Goal: Transaction & Acquisition: Purchase product/service

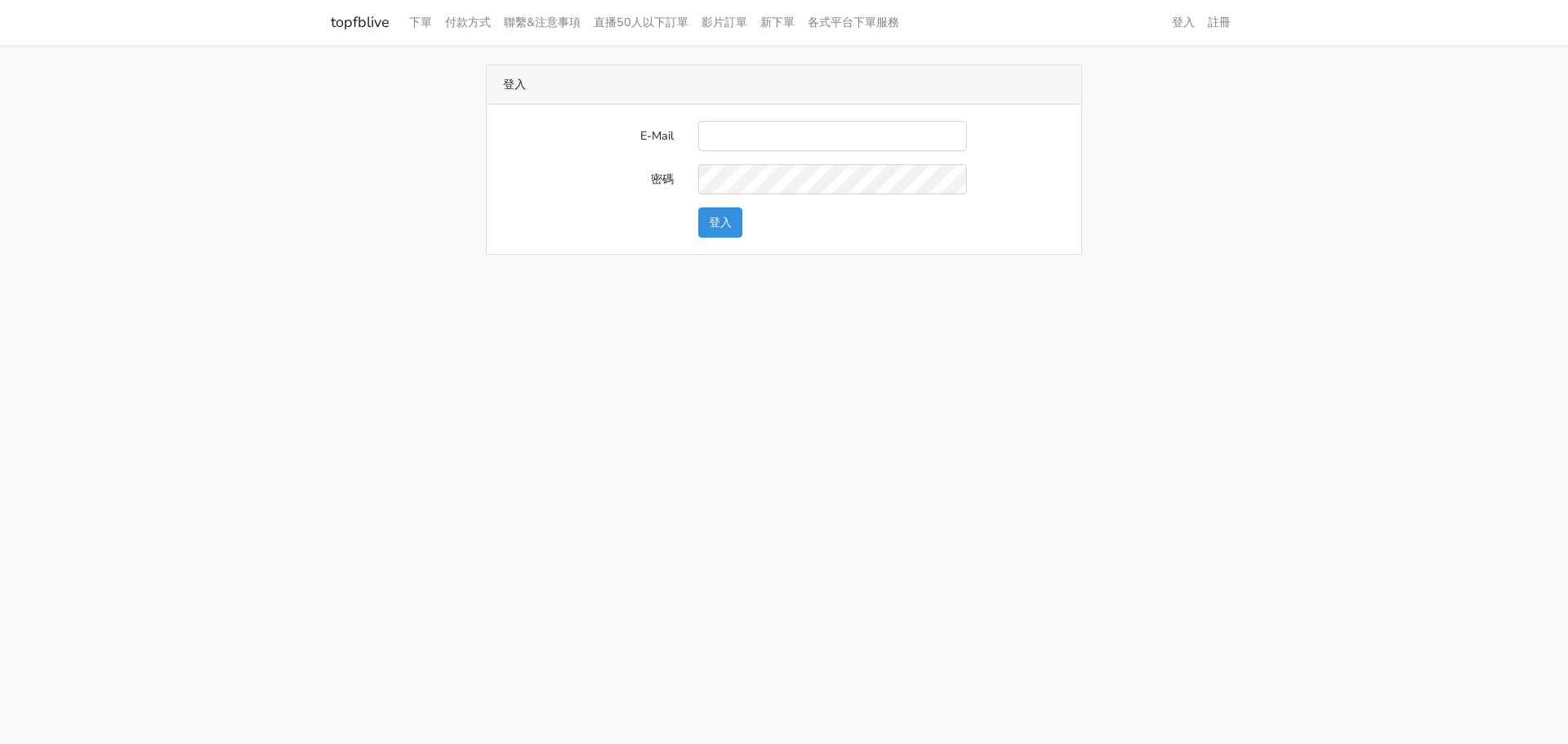
click at [860, 133] on input "E-Mail" at bounding box center [832, 136] width 269 height 30
type input "nevr851112@gmail.com"
click at [717, 222] on button "登入" at bounding box center [720, 222] width 44 height 30
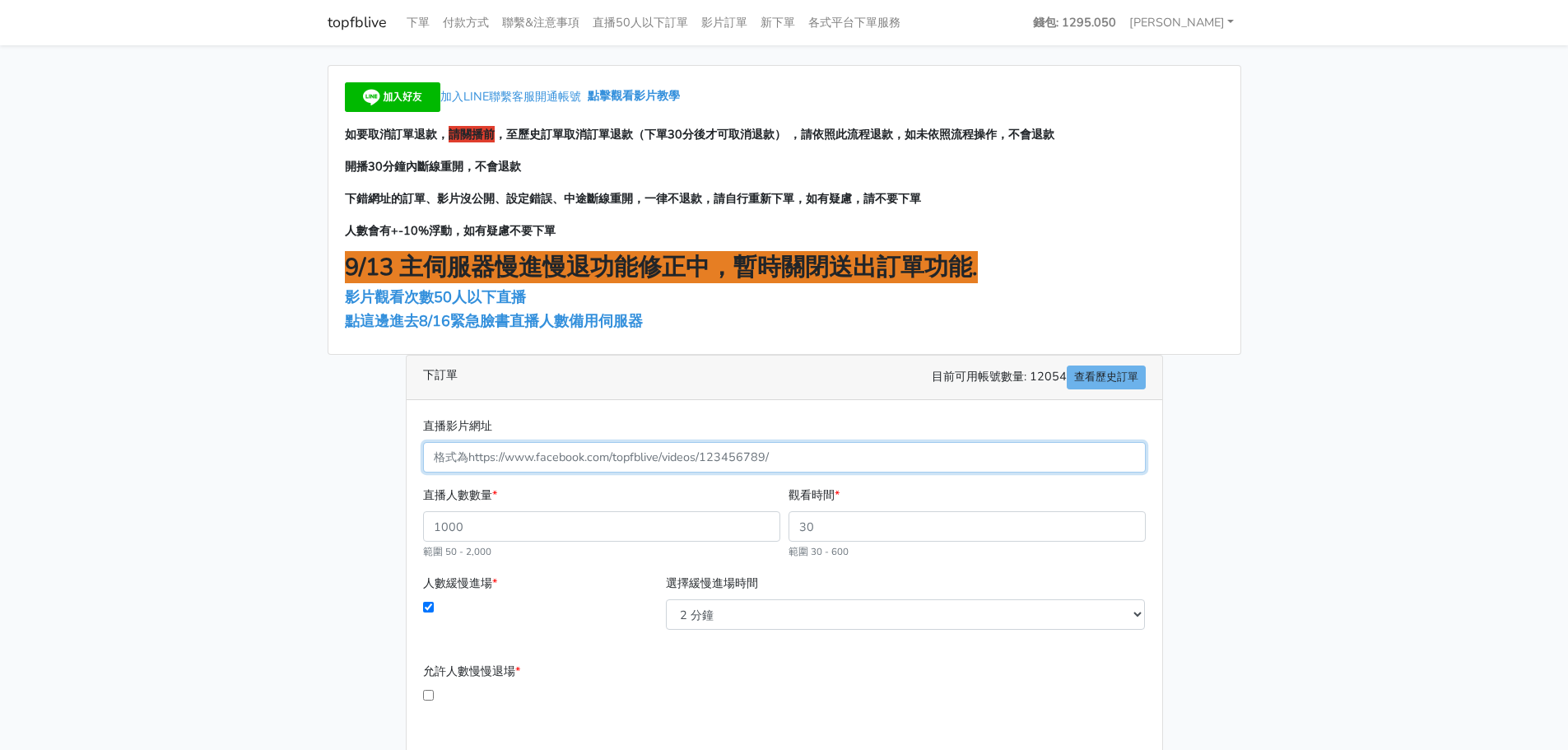
click at [575, 444] on input "直播影片網址" at bounding box center [784, 457] width 723 height 31
paste input "[URL][DOMAIN_NAME]"
type input "4273198626270276"
click at [608, 523] on input "直播人數數量 *" at bounding box center [601, 525] width 357 height 31
type input "100"
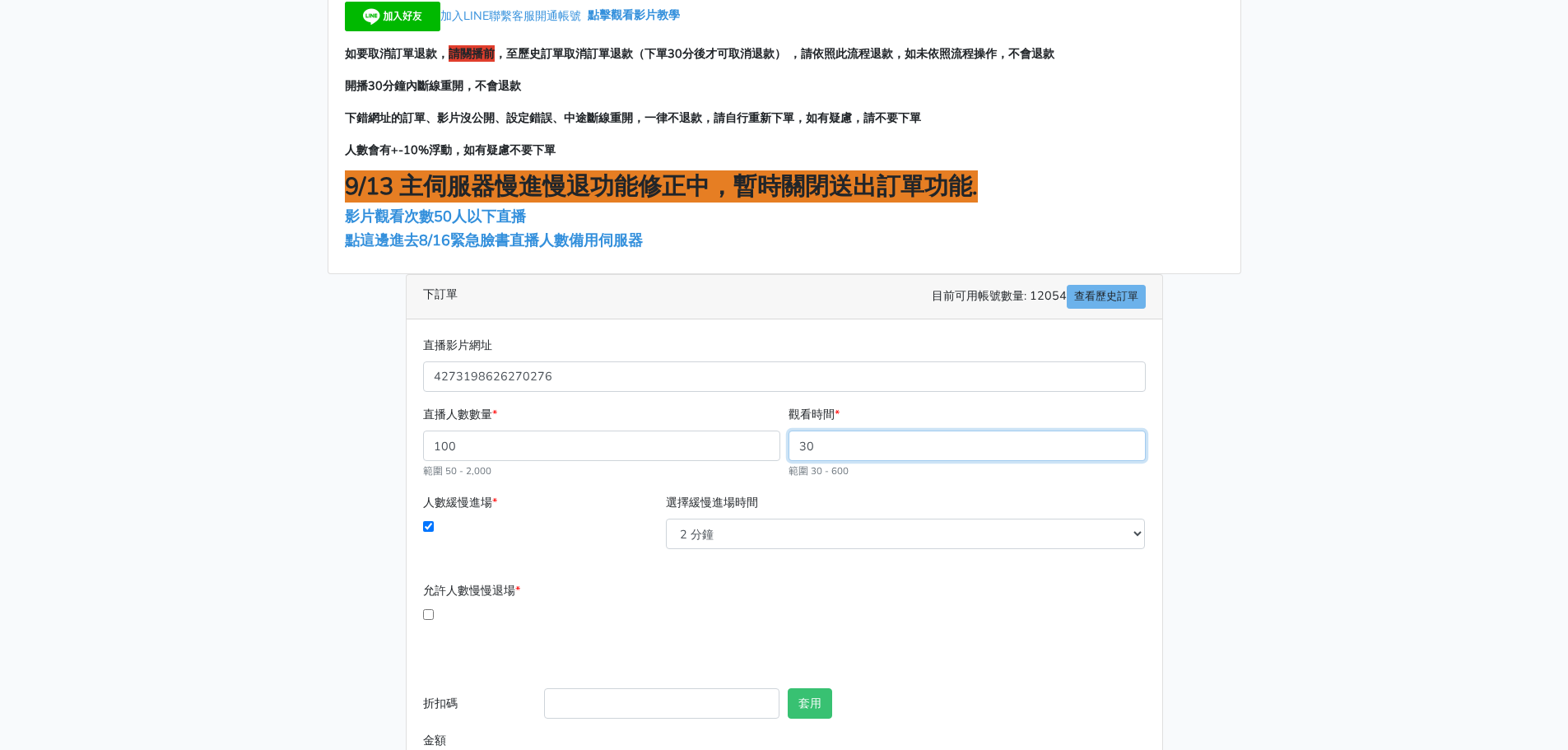
scroll to position [154, 0]
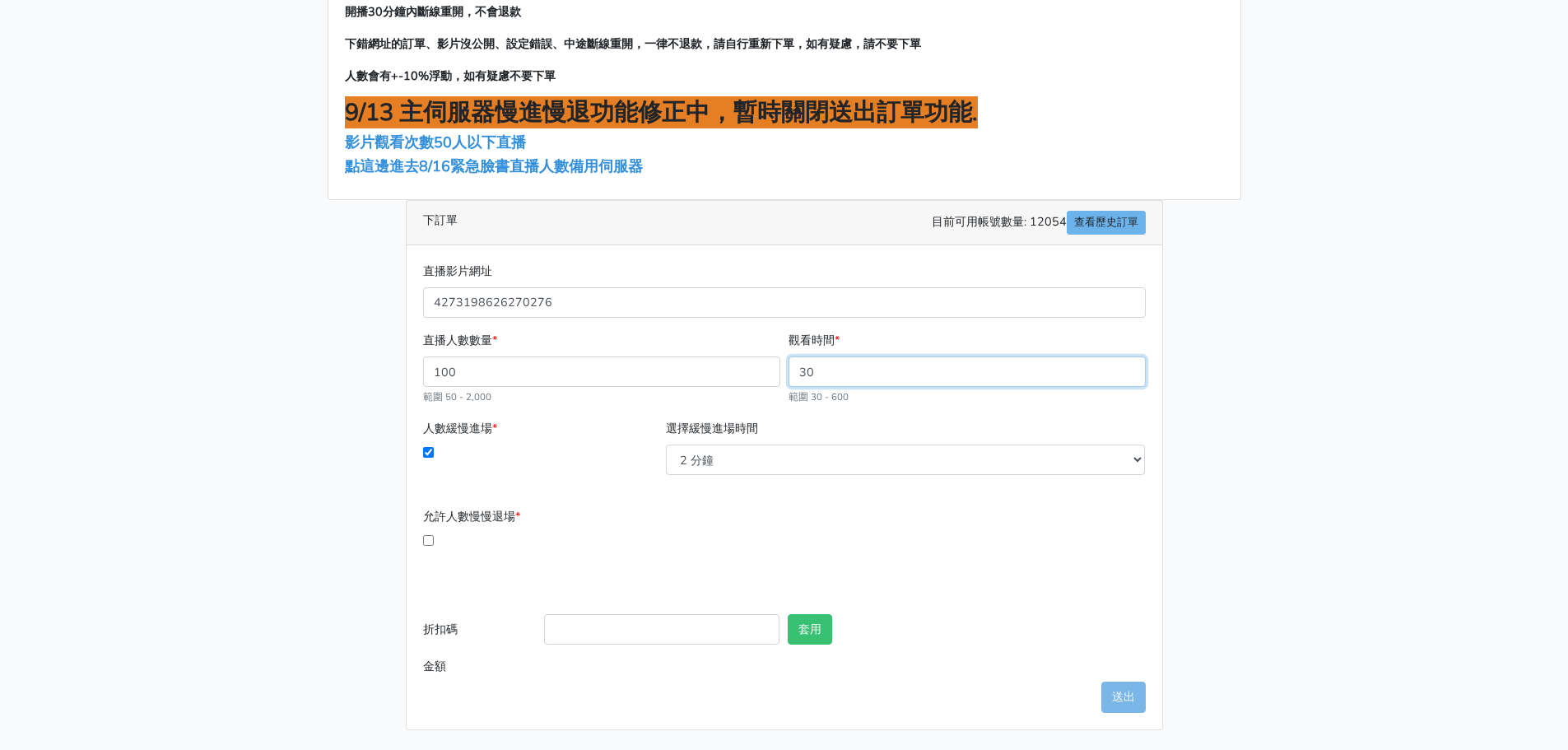
type input "30"
type input "72.000"
click at [865, 571] on div "允許人數慢慢退場 * 開播幾分後開始退場 必須大於10分鐘 要在幾分內退光 必須介於1分鐘 - 60分鐘之間" at bounding box center [784, 551] width 731 height 88
click at [788, 629] on button "套用" at bounding box center [810, 629] width 45 height 31
click at [1098, 683] on div "直播影片網址 4273198626270276 直播人數數量 * 100 範圍 50 - 2,000 觀看時間 * 30 範圍 30 - 600 人數緩慢進場…" at bounding box center [784, 488] width 755 height 484
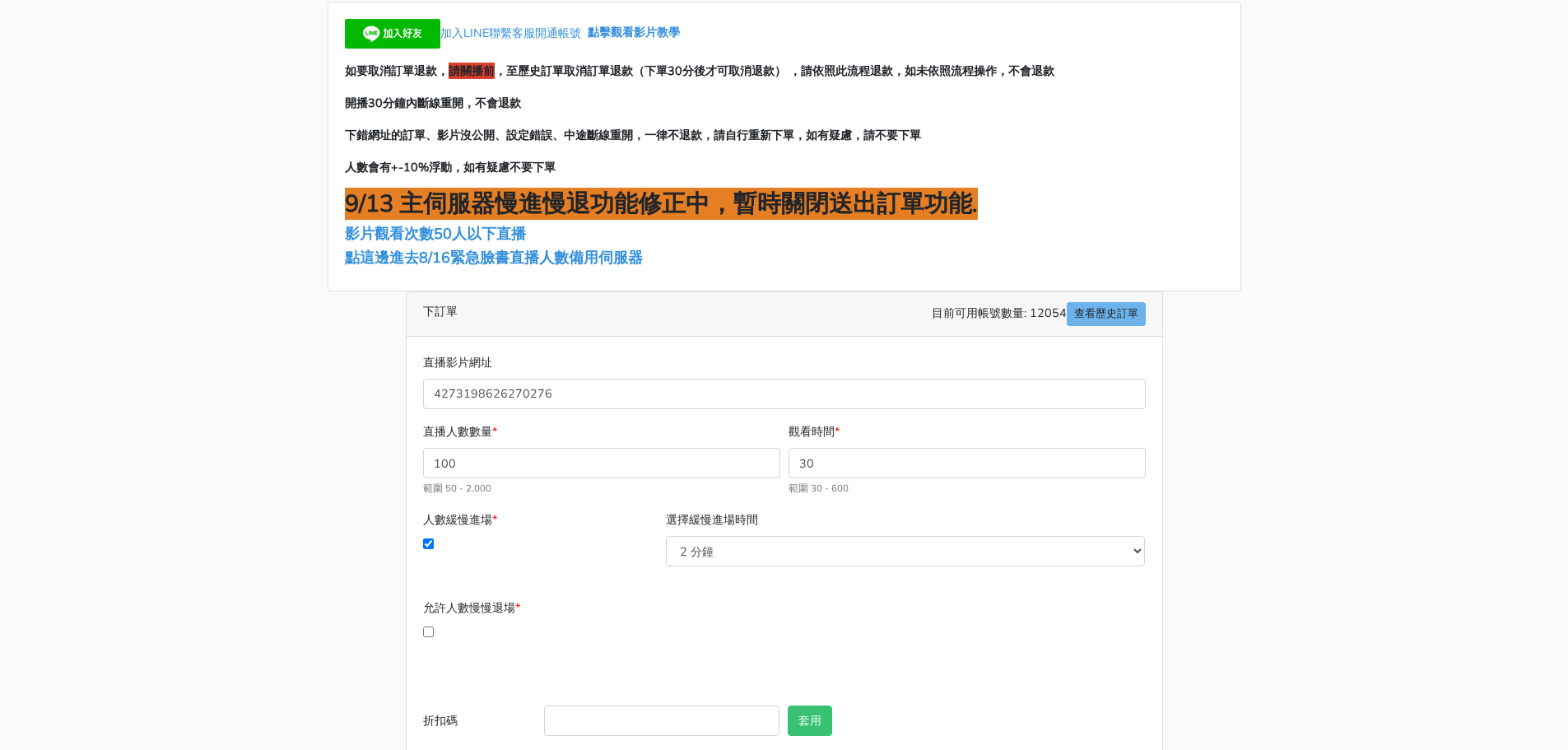
scroll to position [0, 0]
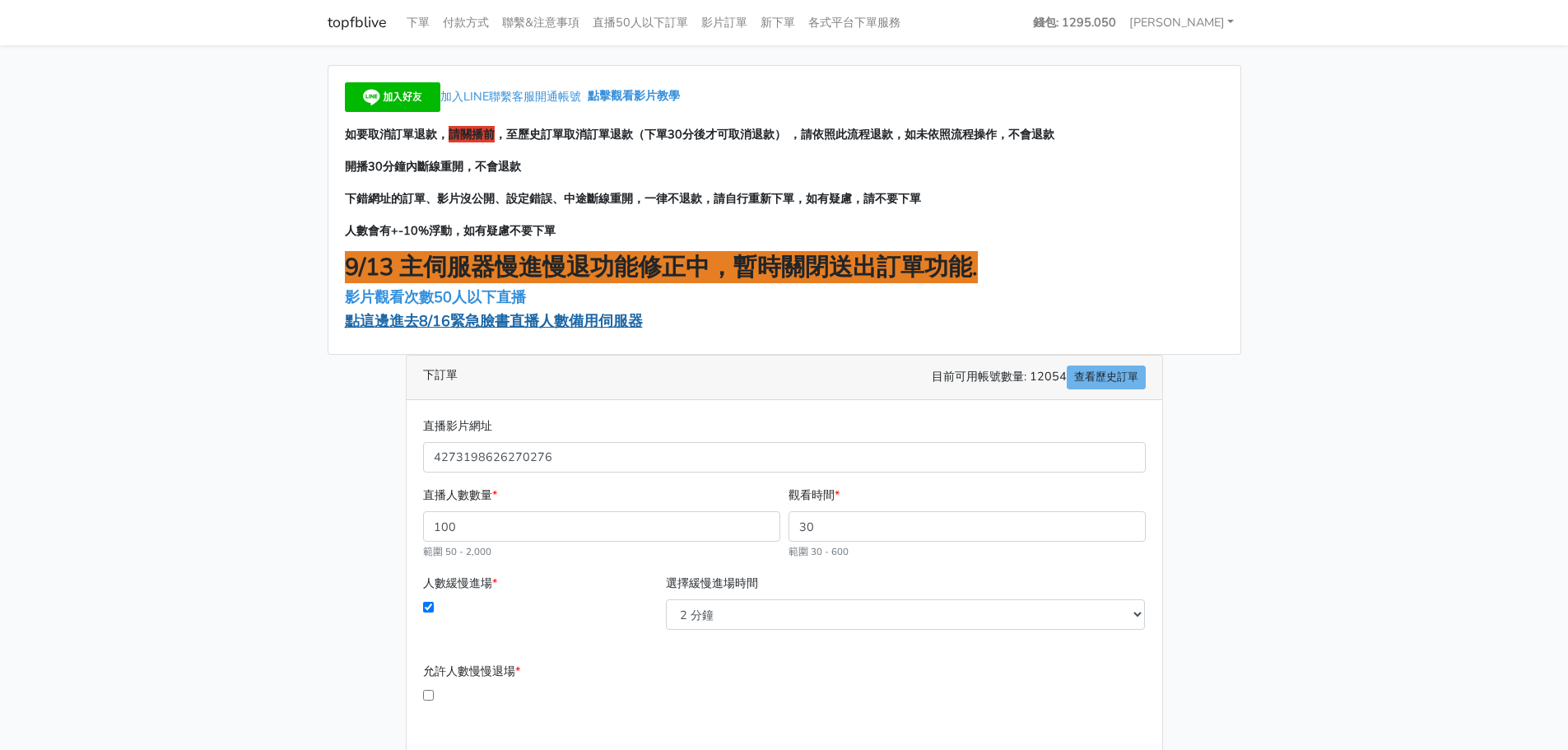
click at [440, 322] on span "點這邊進去8/16緊急臉書直播人數備用伺服器" at bounding box center [494, 321] width 298 height 20
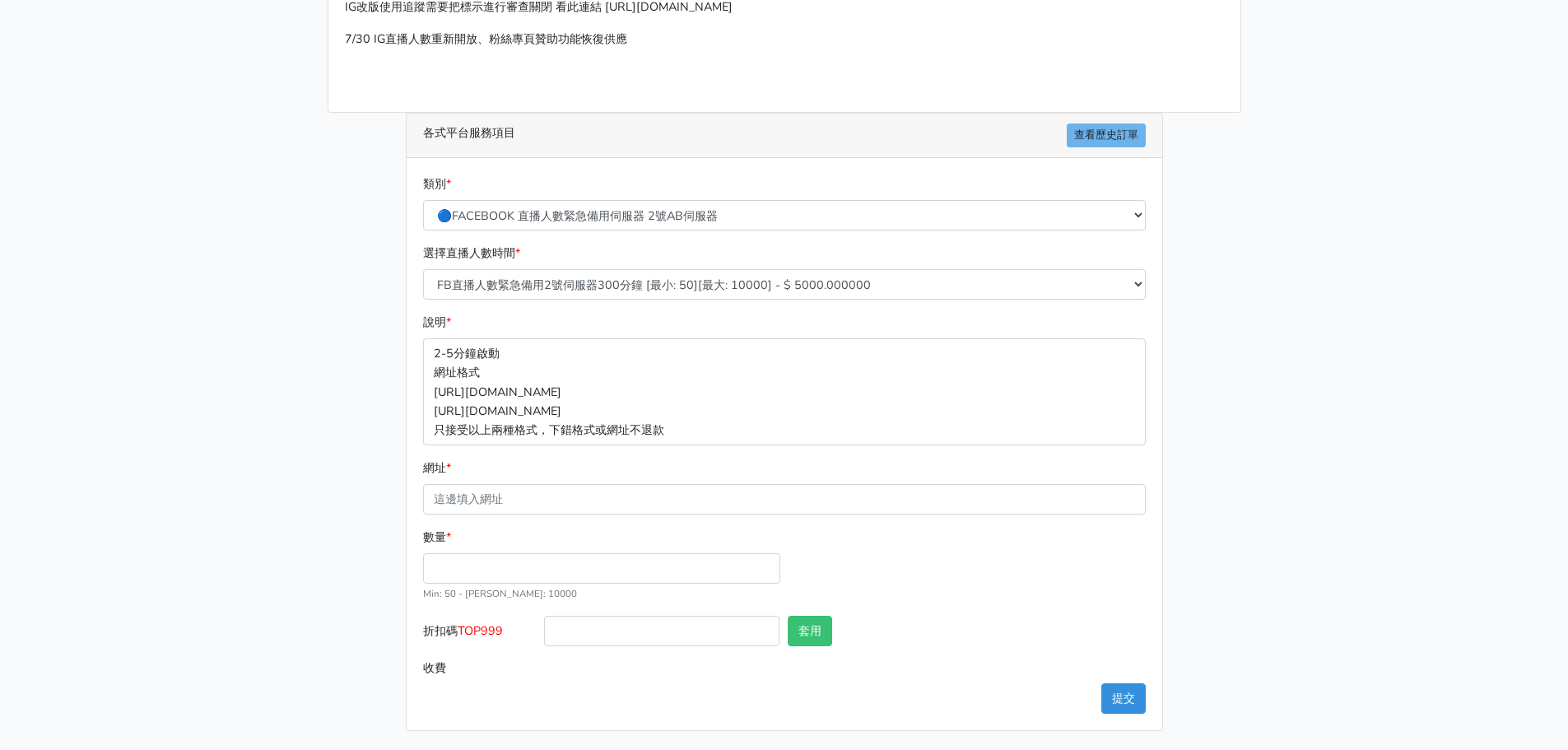
scroll to position [182, 0]
click at [568, 489] on input "網址 *" at bounding box center [784, 498] width 723 height 31
paste input "[URL][DOMAIN_NAME]"
type input "[URL][DOMAIN_NAME]"
click at [564, 557] on input "數量 *" at bounding box center [601, 567] width 357 height 31
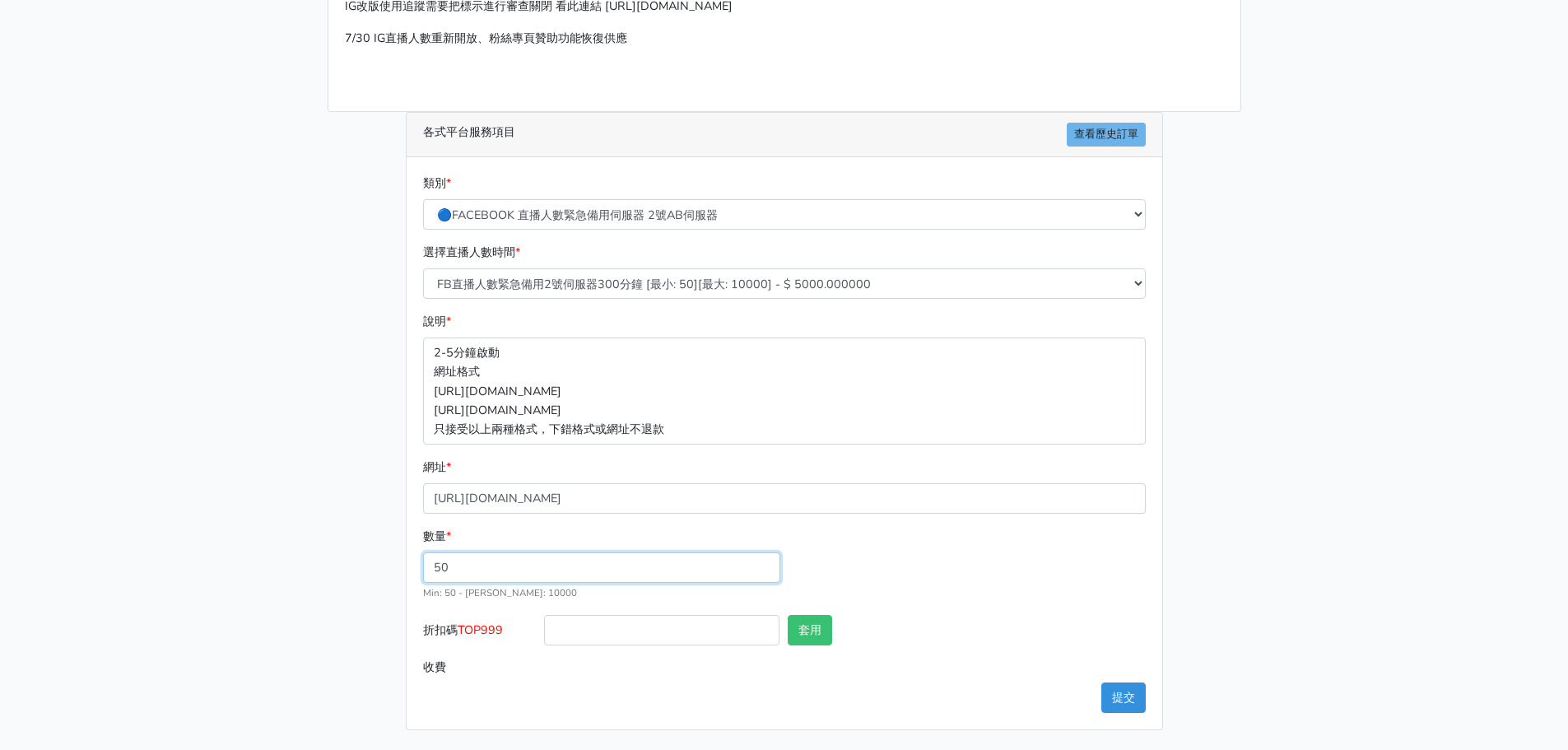
type input "50"
type input "250.000"
type input "TOP999"
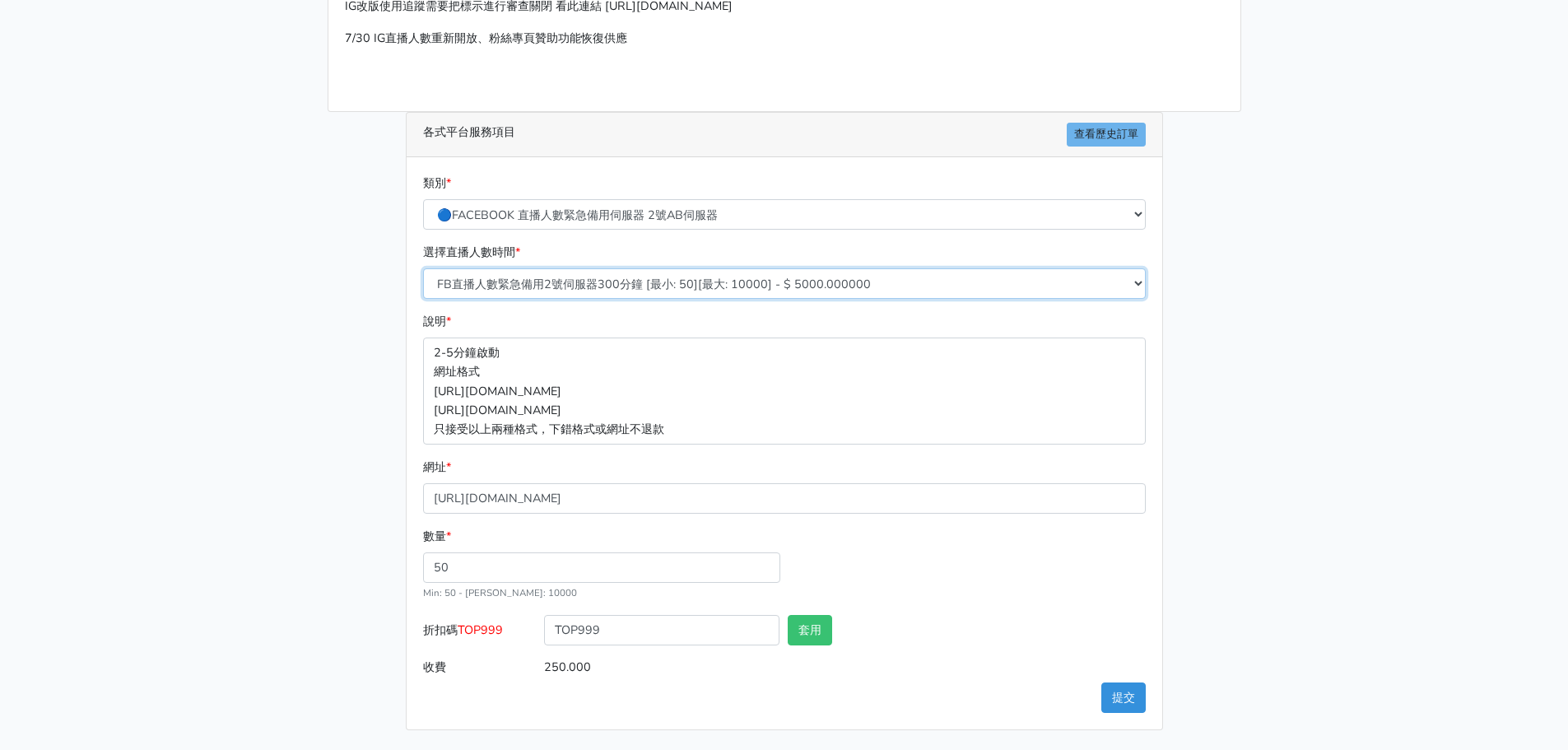
click at [914, 293] on select "FB直播人數緊急備用2號伺服器300分鐘 [最小: 50][最大: 10000] - $ 5000.000000 FB直播人數緊急備用2號伺服器60分鐘 [最…" at bounding box center [784, 283] width 723 height 31
select select "573"
click at [423, 268] on select "FB直播人數緊急備用2號伺服器300分鐘 [最小: 50][最大: 10000] - $ 5000.000000 FB直播人數緊急備用2號伺服器60分鐘 [最…" at bounding box center [784, 283] width 723 height 31
type input "50.000"
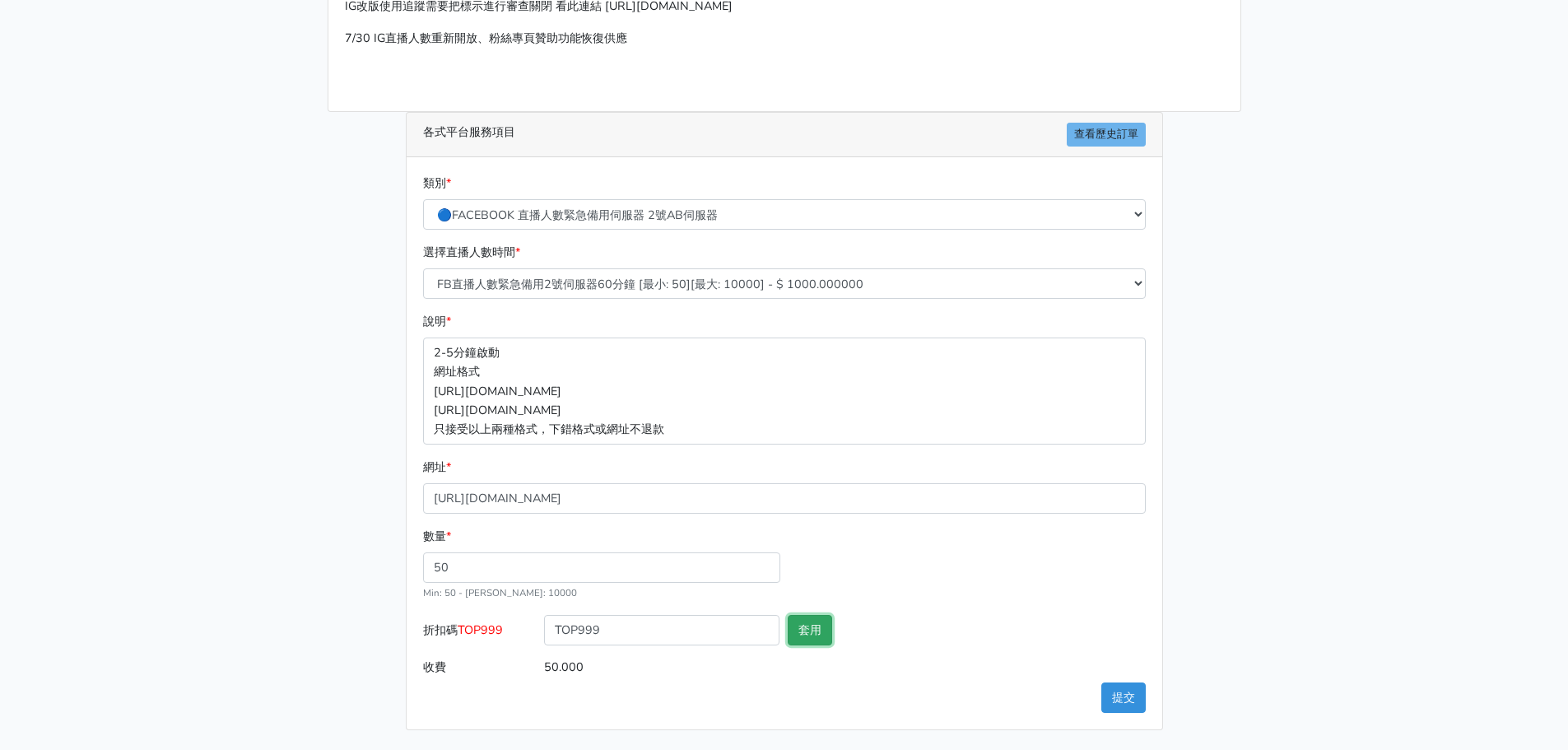
click at [808, 628] on button "套用" at bounding box center [810, 630] width 45 height 31
type input "套用失敗"
click at [1126, 703] on button "提交" at bounding box center [1123, 697] width 45 height 31
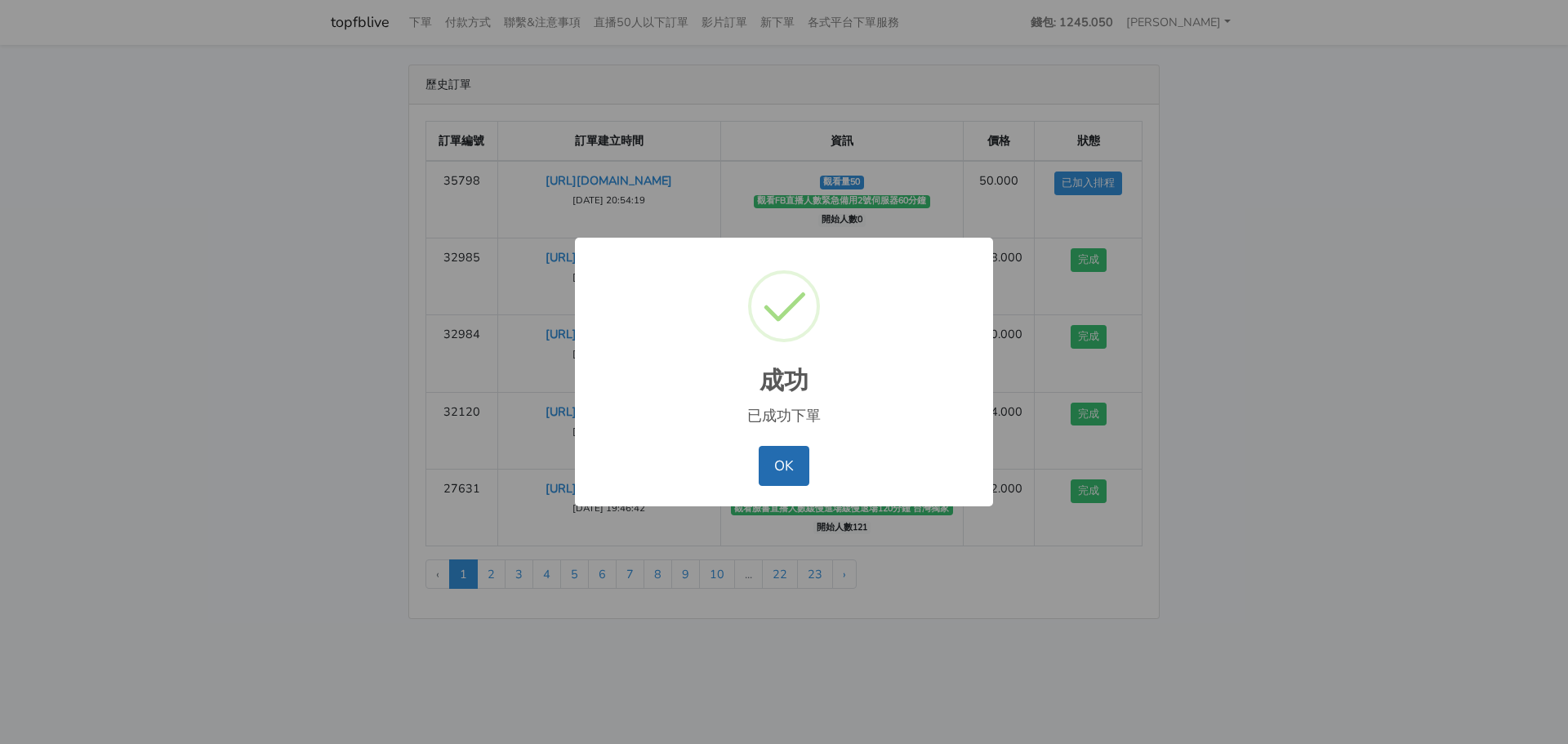
click at [787, 463] on button "OK" at bounding box center [783, 465] width 50 height 39
